Goal: Task Accomplishment & Management: Manage account settings

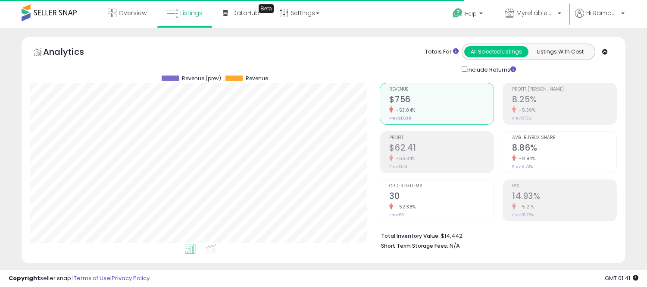
select select "**"
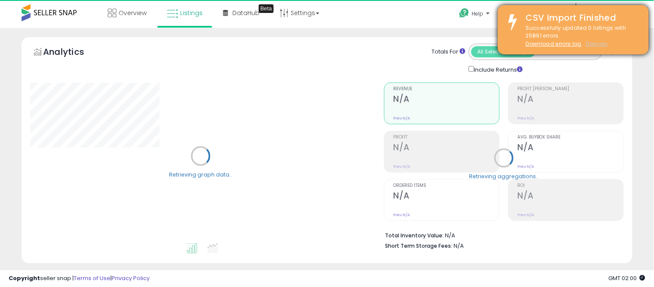
select select "**"
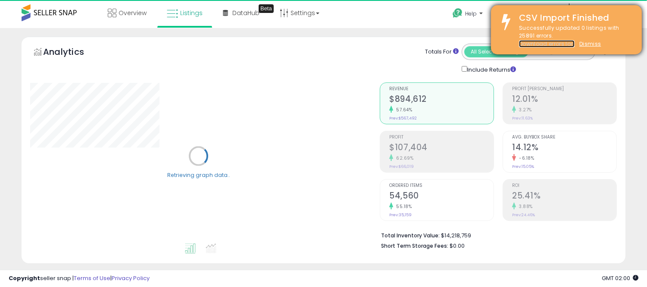
click at [560, 41] on link "Download errors log" at bounding box center [547, 43] width 56 height 7
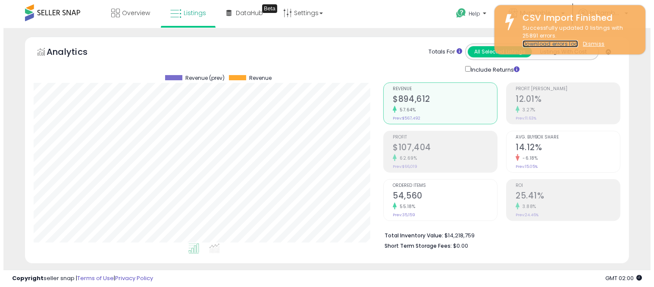
scroll to position [177, 350]
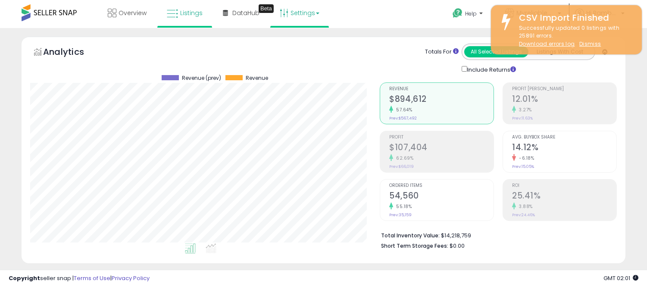
click at [309, 15] on link "Settings" at bounding box center [299, 13] width 53 height 26
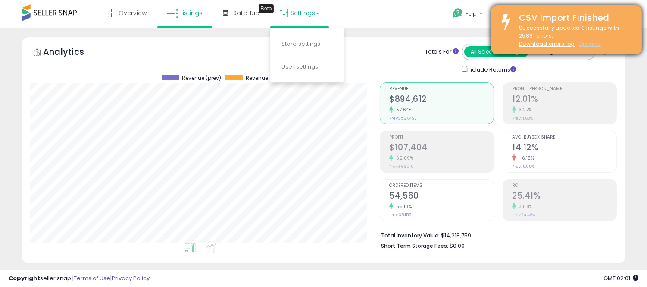
click at [594, 44] on u "Dismiss" at bounding box center [590, 43] width 22 height 7
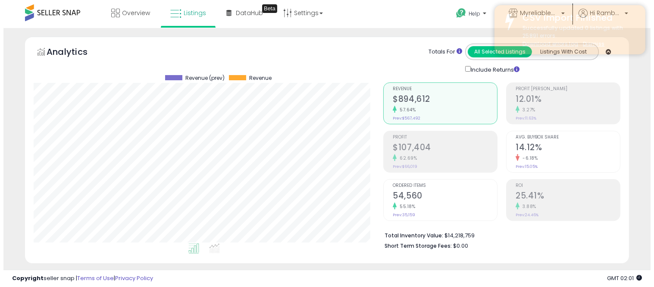
scroll to position [177, 354]
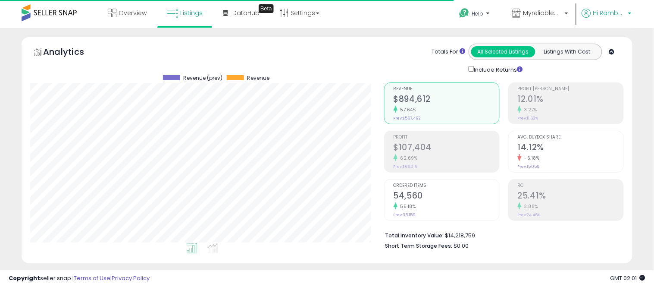
click at [613, 16] on span "Hi Rambabu" at bounding box center [609, 13] width 32 height 9
click at [610, 44] on link "Account" at bounding box center [612, 46] width 23 height 8
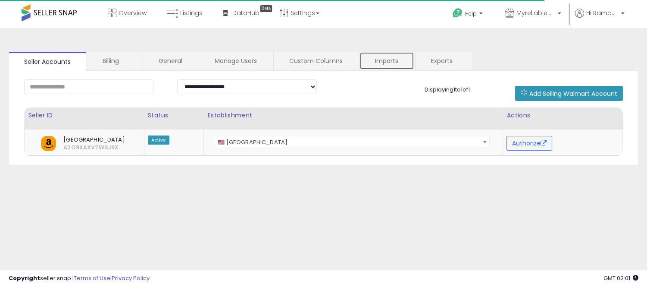
click at [401, 59] on link "Imports" at bounding box center [387, 61] width 55 height 18
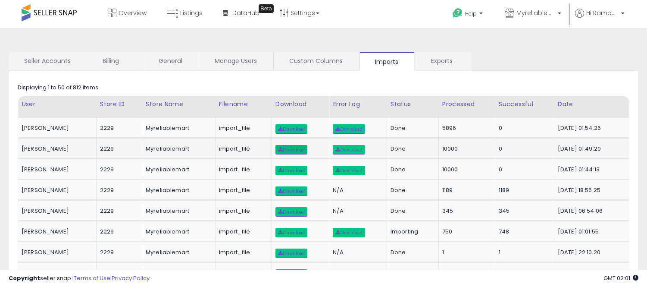
click at [301, 151] on span "Download" at bounding box center [291, 149] width 27 height 5
click at [303, 128] on span "Download" at bounding box center [291, 128] width 27 height 5
